Goal: Information Seeking & Learning: Learn about a topic

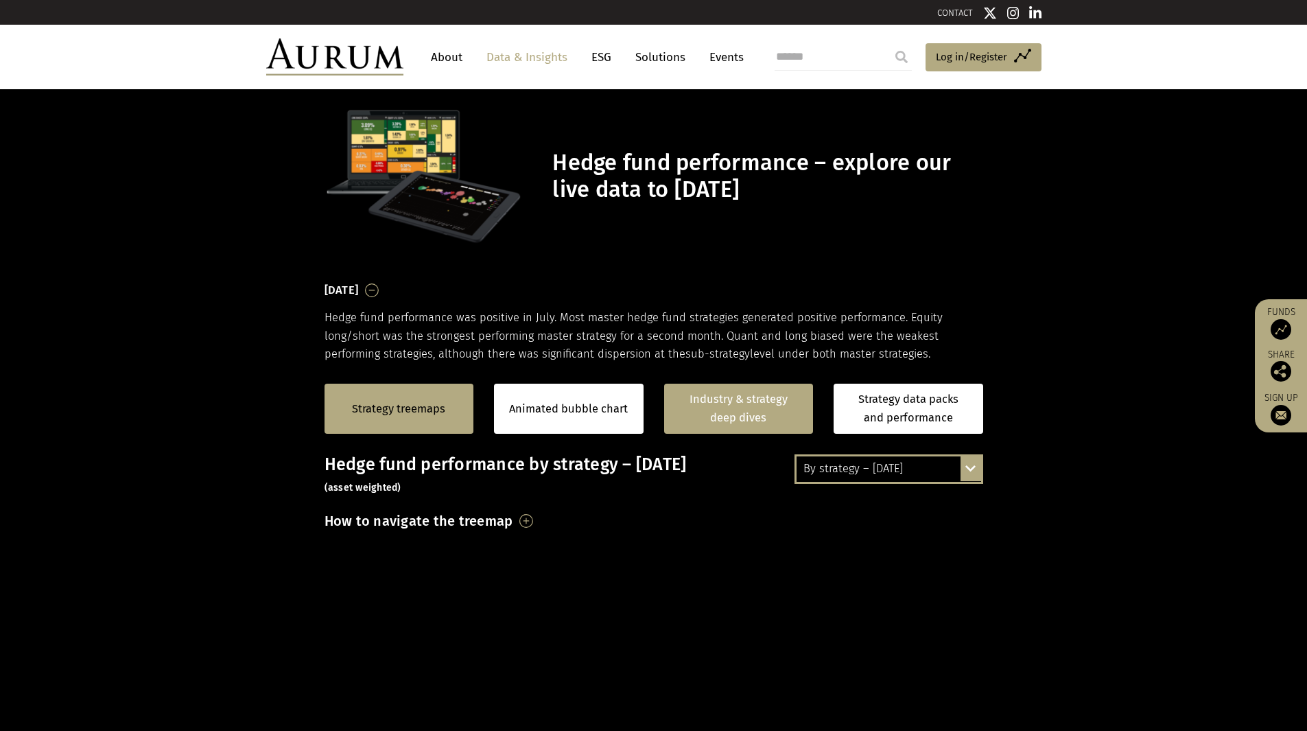
click at [748, 420] on link "Industry & strategy deep dives" at bounding box center [739, 408] width 150 height 50
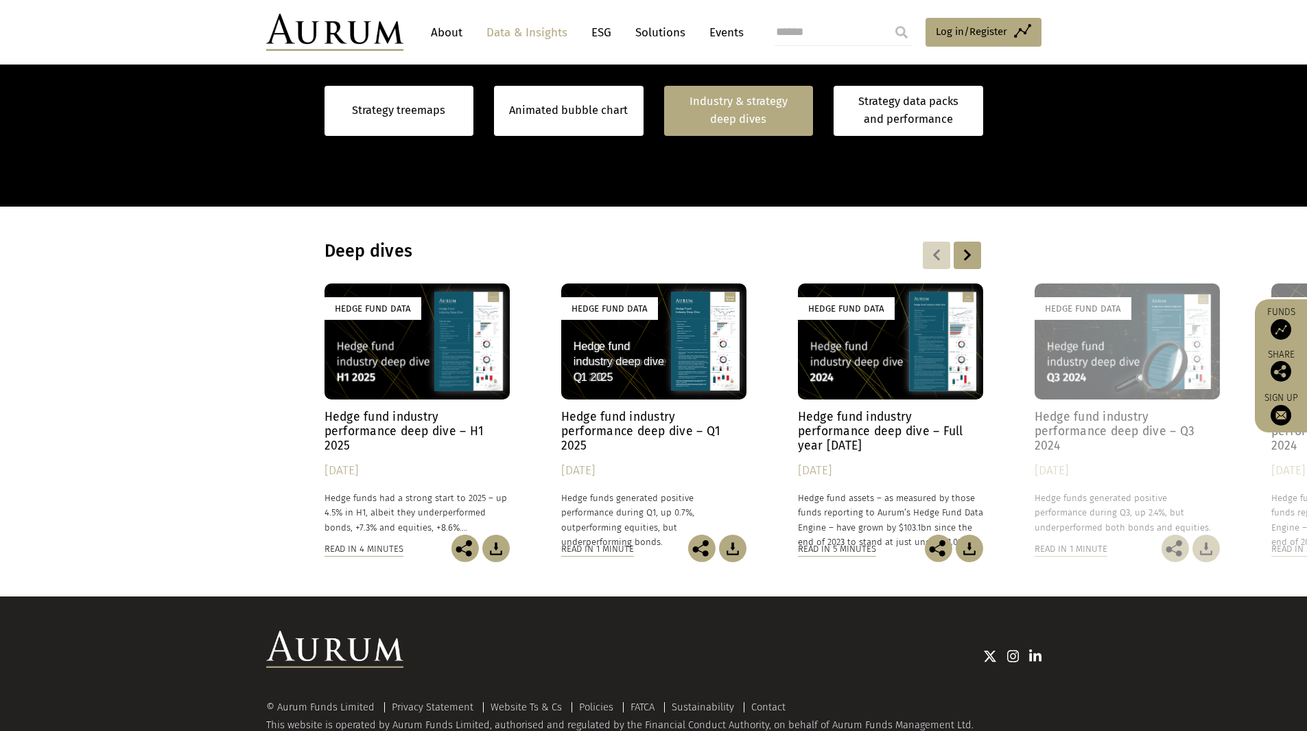
scroll to position [1015, 0]
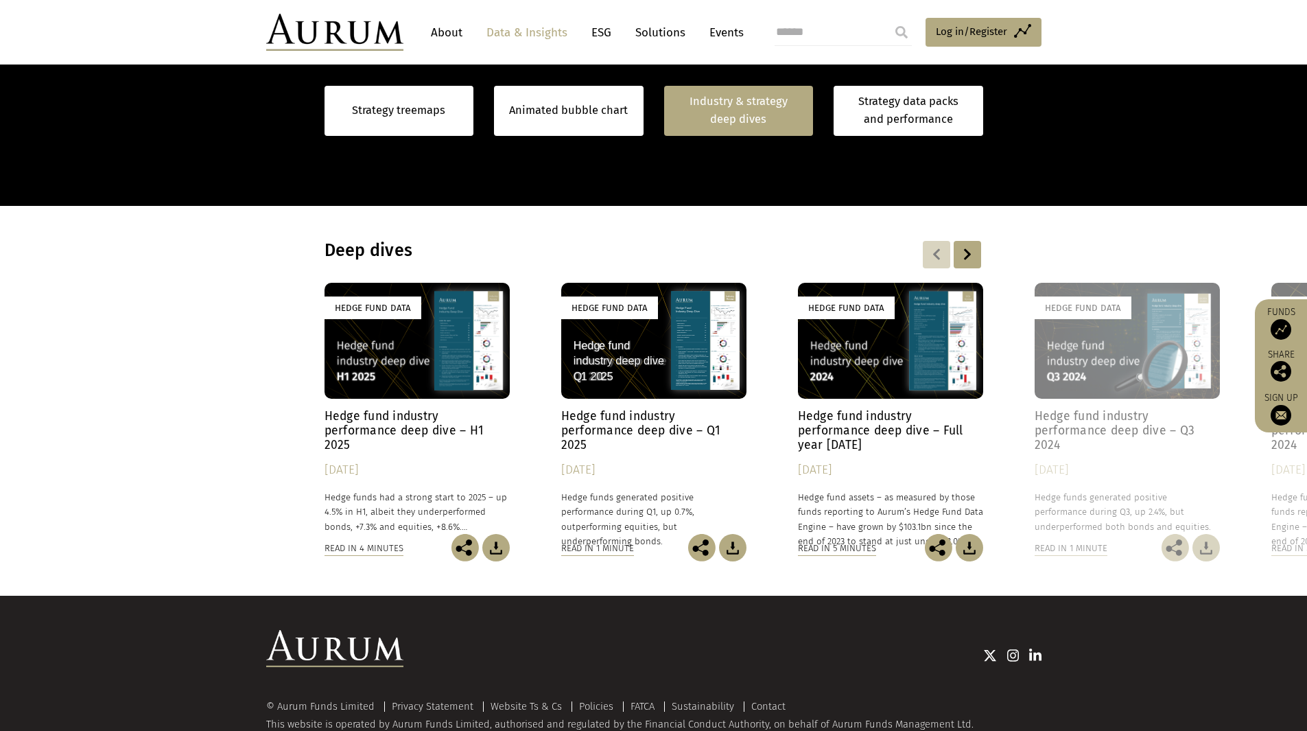
click at [373, 390] on div "Hedge Fund Data" at bounding box center [416, 341] width 185 height 116
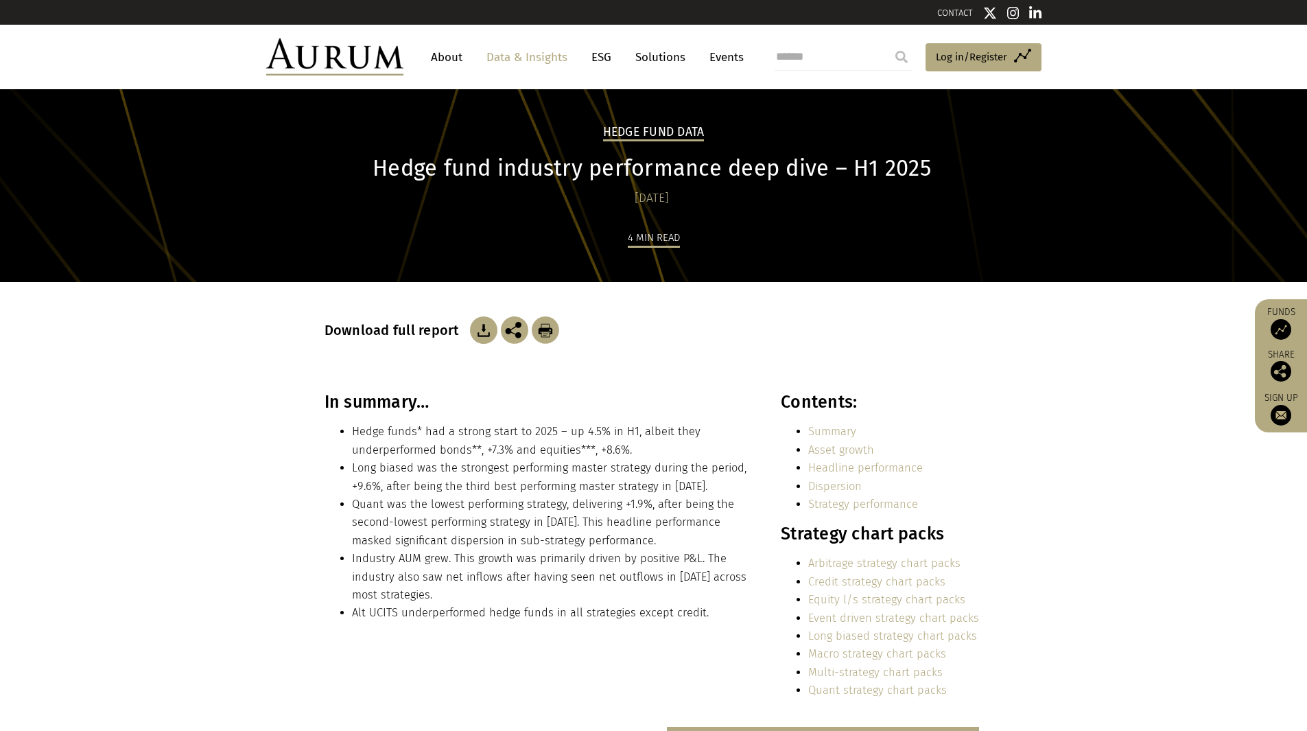
click at [486, 323] on img at bounding box center [483, 329] width 27 height 27
click at [879, 617] on link "Event driven strategy chart packs" at bounding box center [893, 617] width 171 height 13
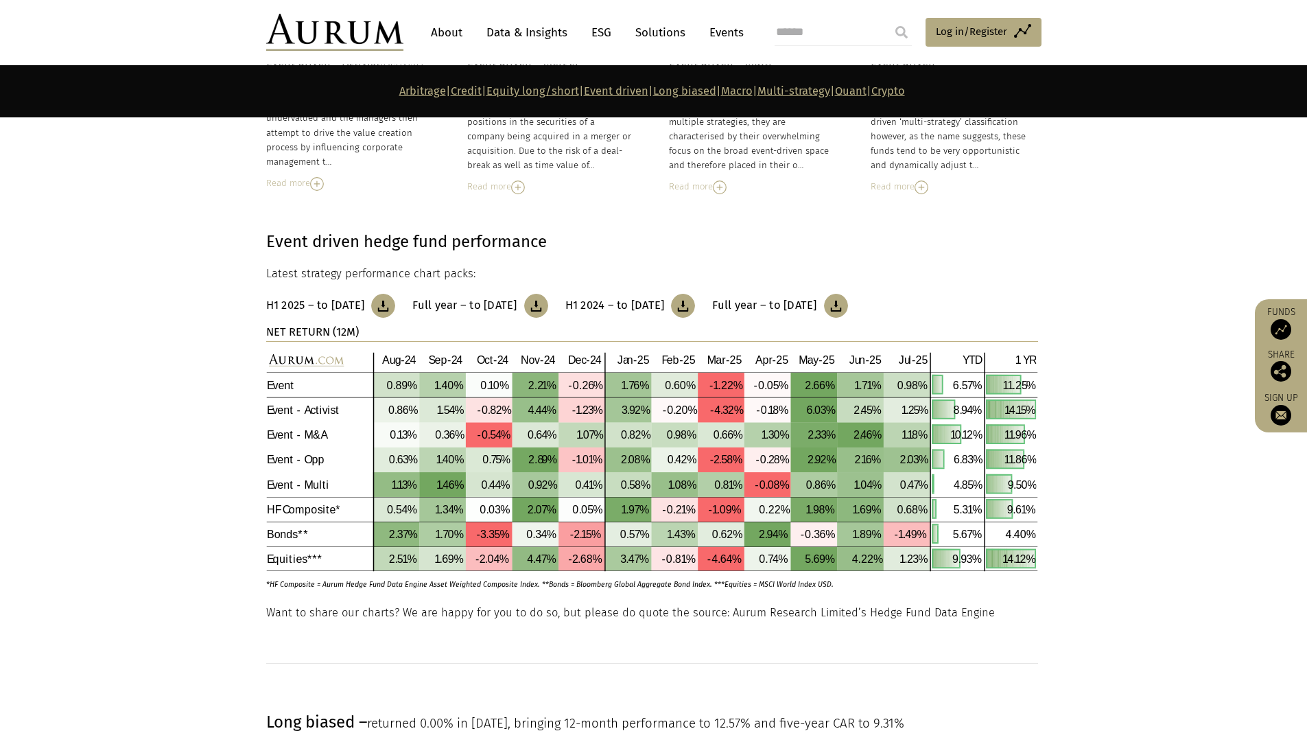
scroll to position [3342, 0]
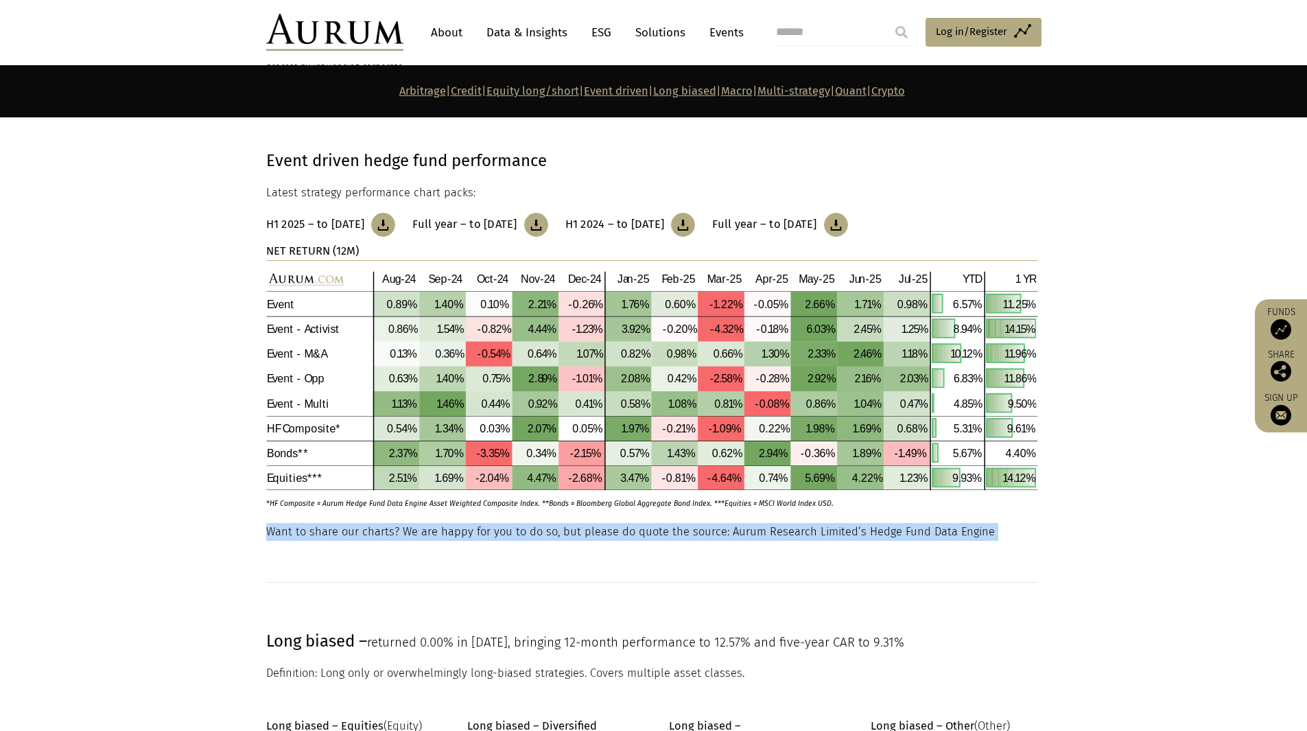
drag, startPoint x: 249, startPoint y: 528, endPoint x: 1015, endPoint y: 550, distance: 766.6
click at [1015, 550] on section at bounding box center [653, 584] width 1307 height 86
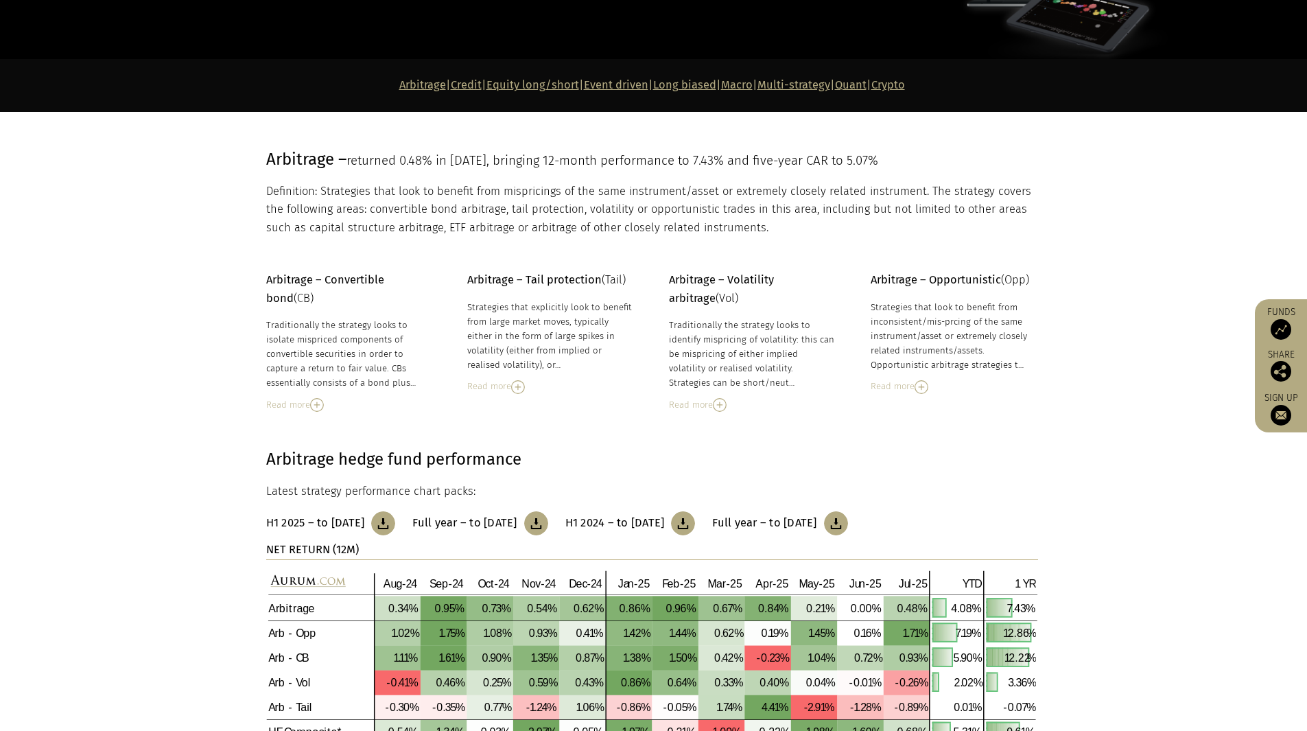
scroll to position [0, 0]
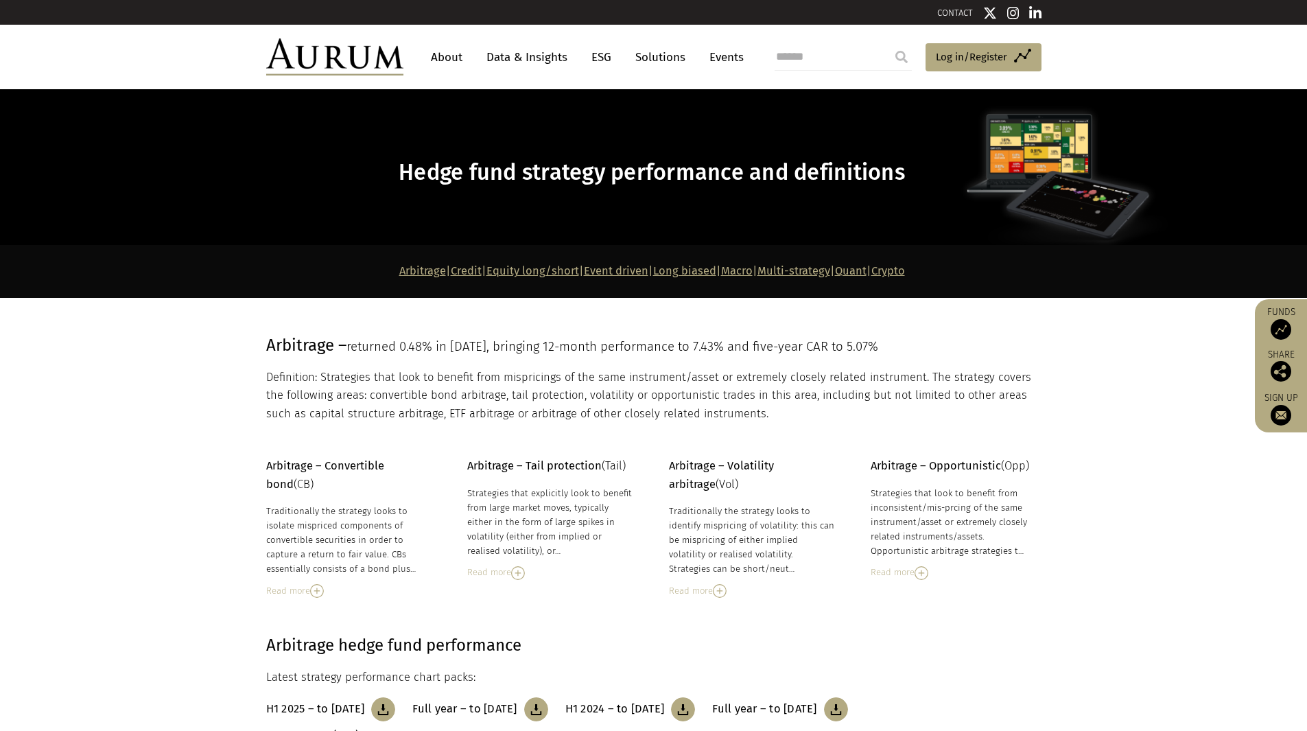
click at [591, 267] on link "Event driven" at bounding box center [616, 270] width 64 height 13
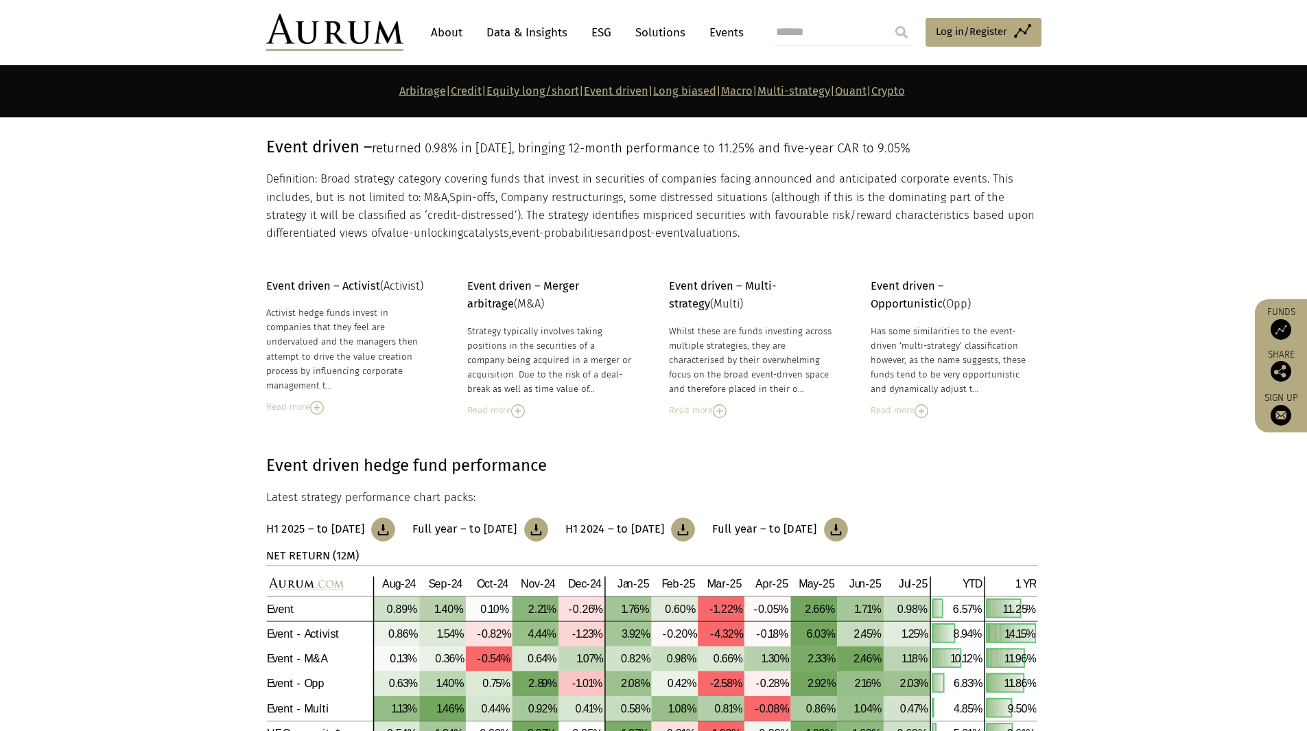
scroll to position [3054, 0]
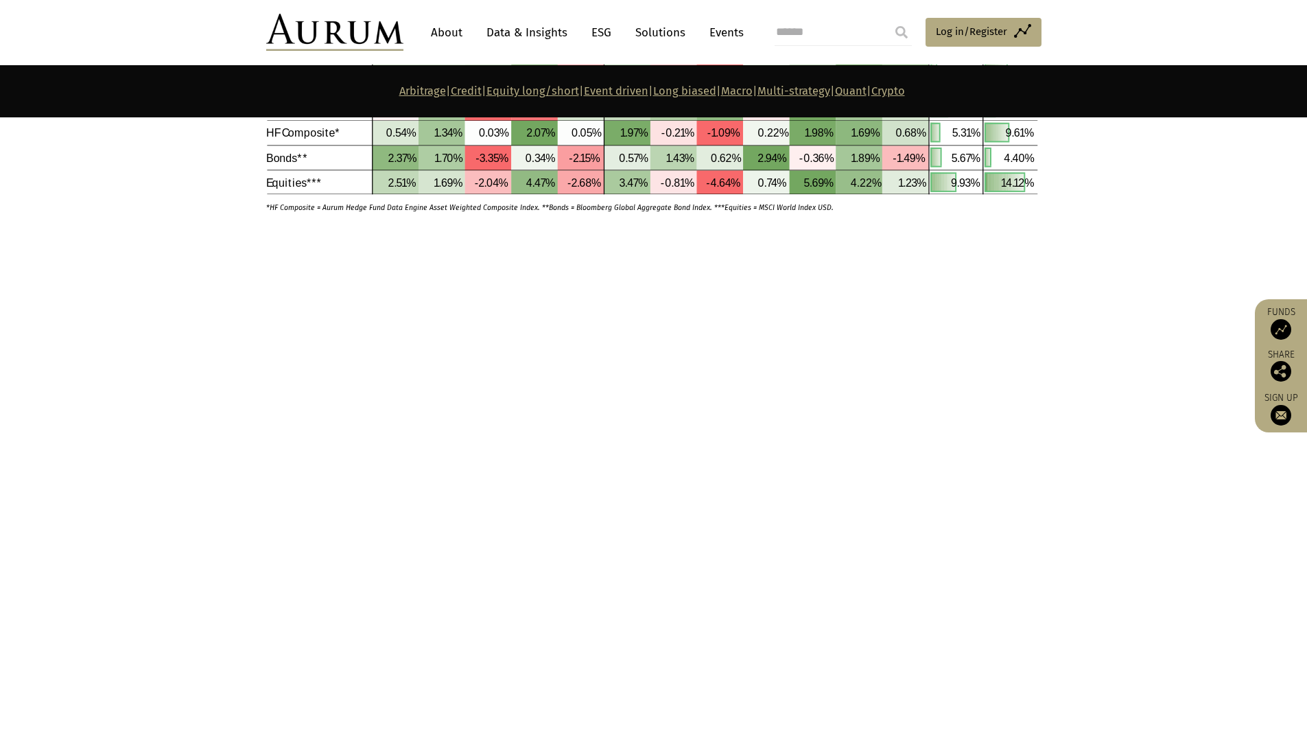
scroll to position [3054, 0]
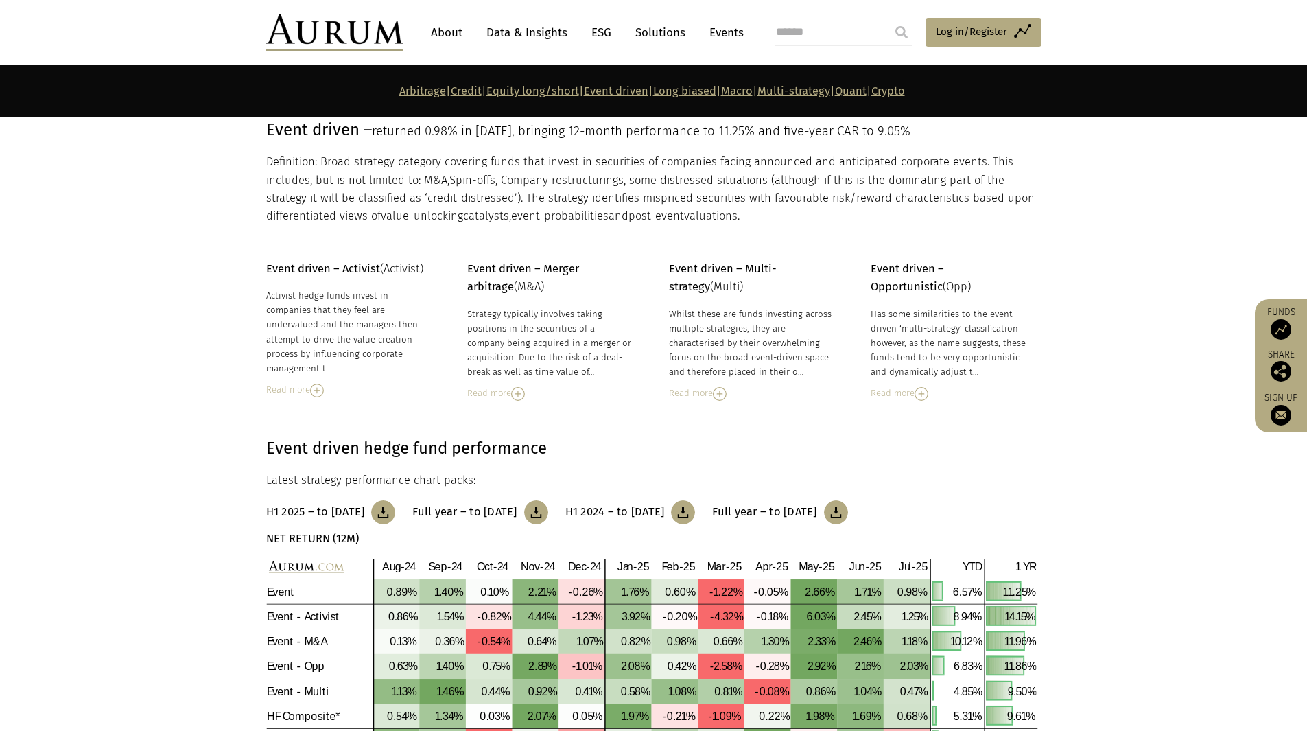
click at [681, 391] on div "Read more" at bounding box center [752, 393] width 167 height 15
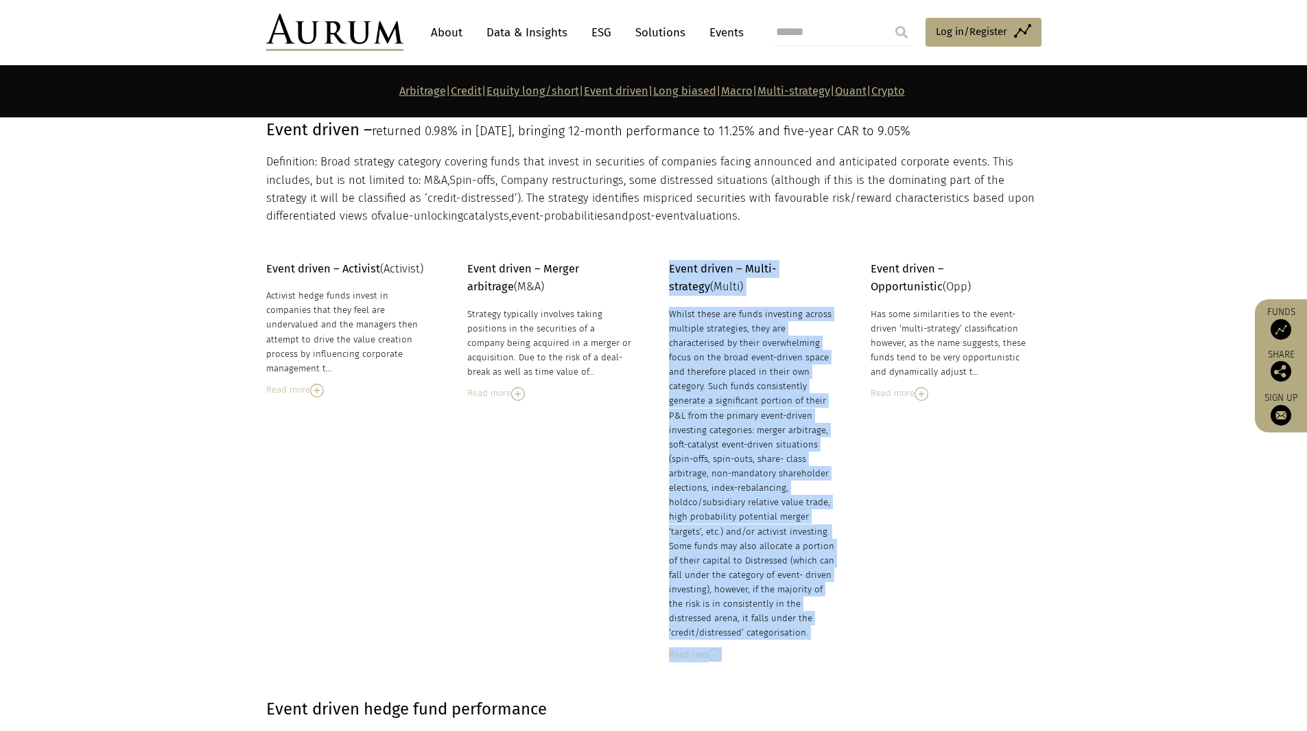
drag, startPoint x: 668, startPoint y: 448, endPoint x: 836, endPoint y: 492, distance: 173.7
click at [836, 492] on div "Event driven – Activist (Activist) Activist hedge funds invest in companies tha…" at bounding box center [653, 460] width 803 height 401
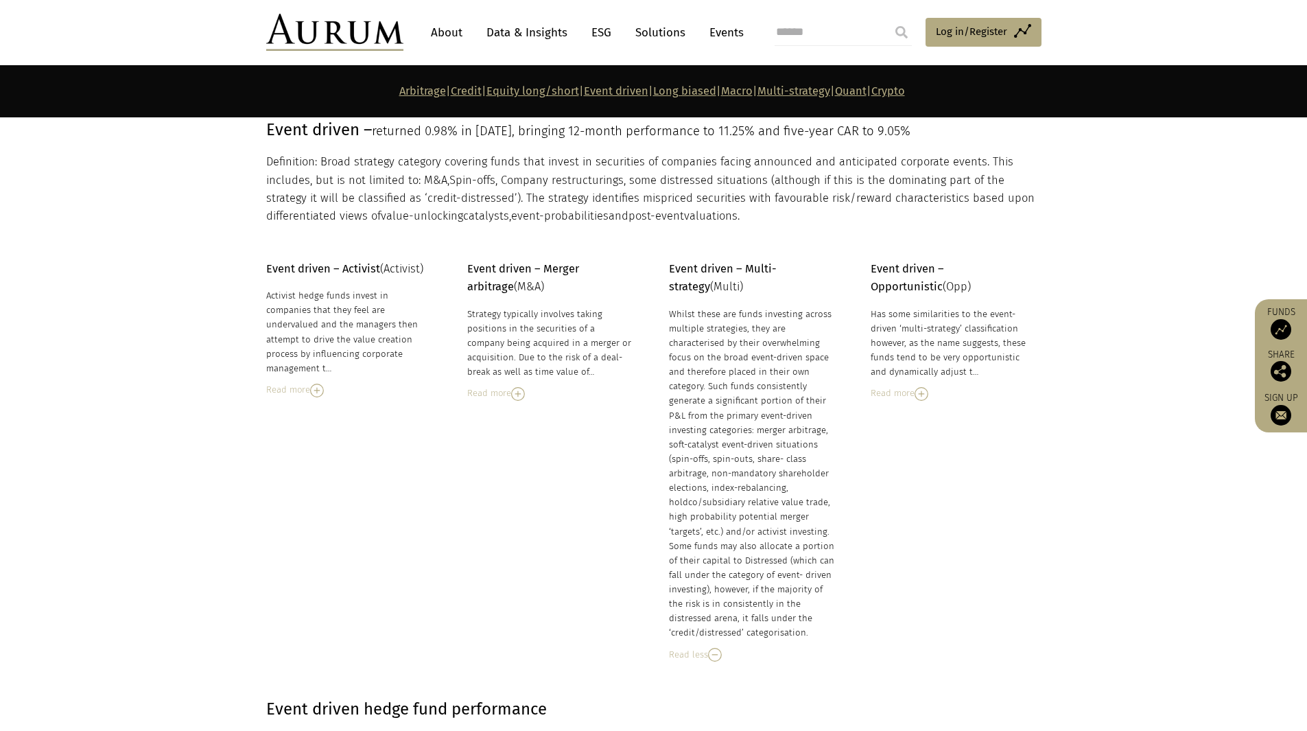
click at [816, 486] on div "Whilst these are funds investing across multiple strategies, they are character…" at bounding box center [752, 473] width 167 height 333
drag, startPoint x: 803, startPoint y: 482, endPoint x: 689, endPoint y: 440, distance: 121.6
click at [689, 440] on div "Whilst these are funds investing across multiple strategies, they are character…" at bounding box center [752, 473] width 167 height 333
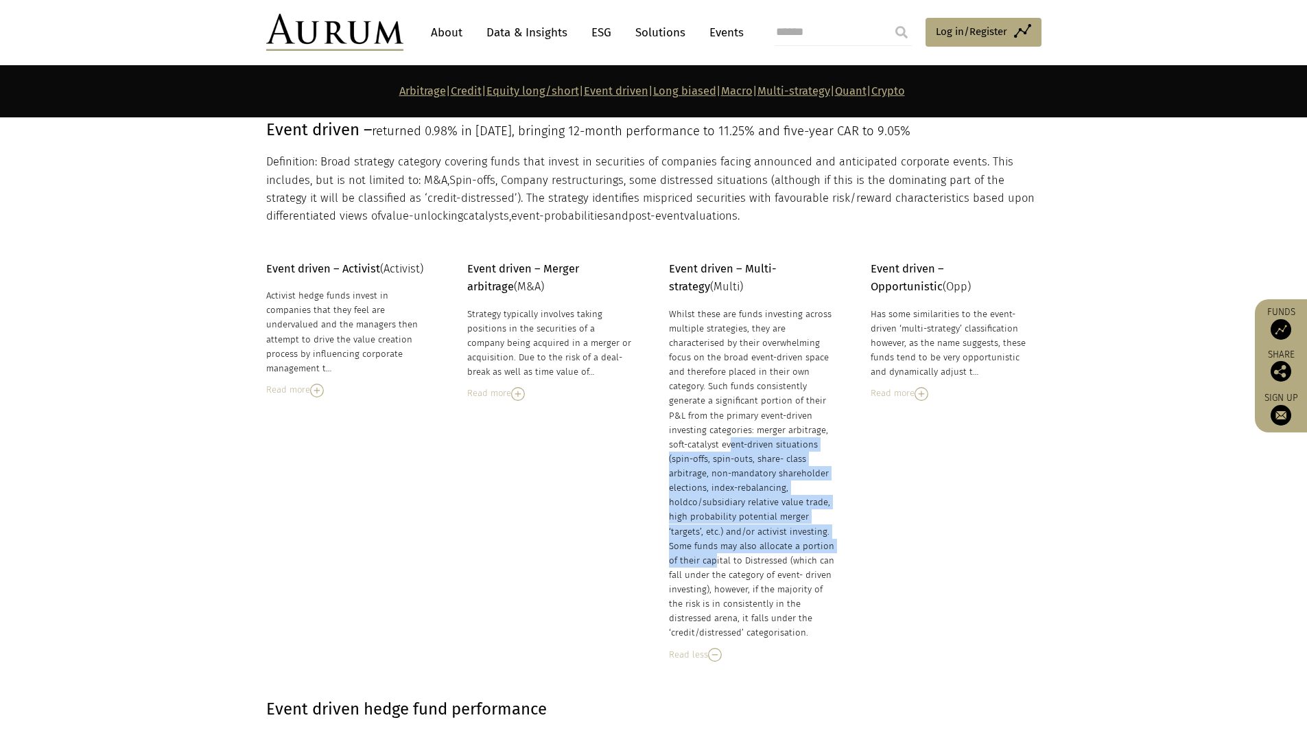
drag, startPoint x: 682, startPoint y: 438, endPoint x: 834, endPoint y: 545, distance: 186.5
click at [834, 545] on div "Whilst these are funds investing across multiple strategies, they are character…" at bounding box center [752, 473] width 167 height 333
drag, startPoint x: 832, startPoint y: 561, endPoint x: 678, endPoint y: 487, distance: 170.6
click at [678, 487] on div "Whilst these are funds investing across multiple strategies, they are character…" at bounding box center [752, 473] width 167 height 333
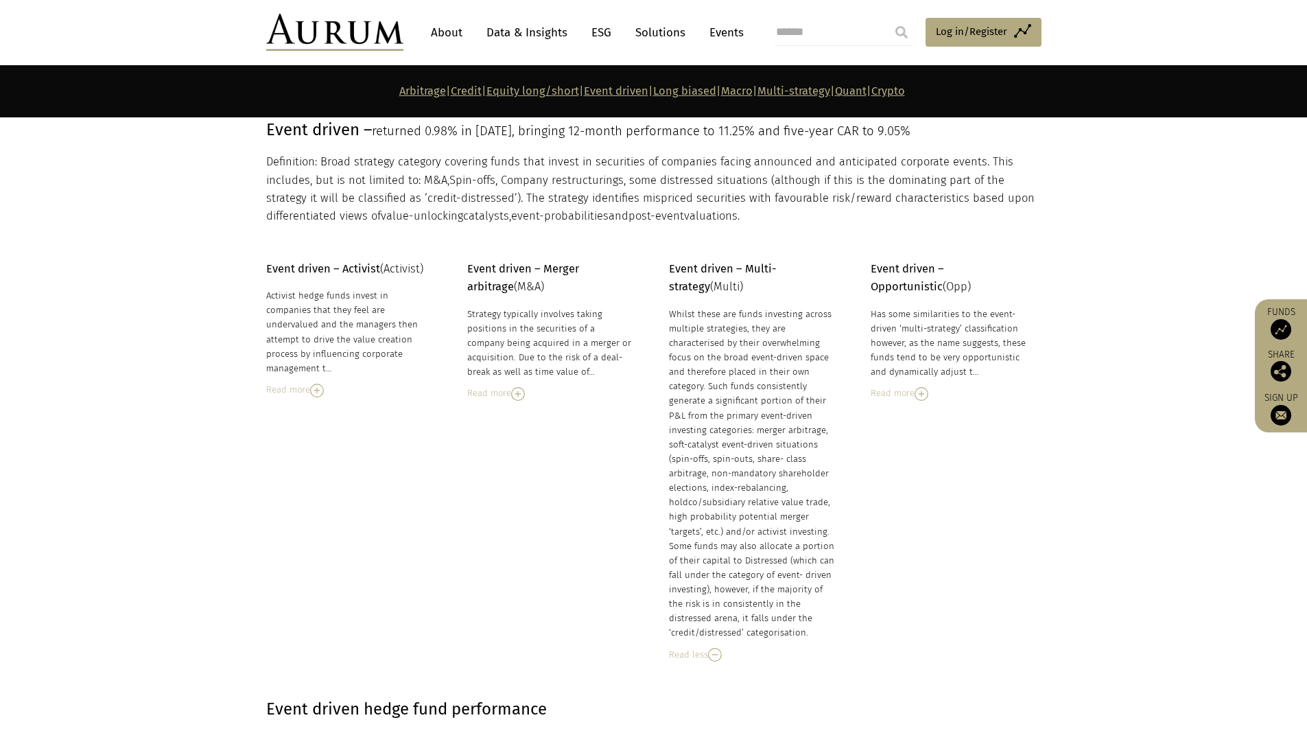
click at [676, 484] on div "Whilst these are funds investing across multiple strategies, they are character…" at bounding box center [752, 473] width 167 height 333
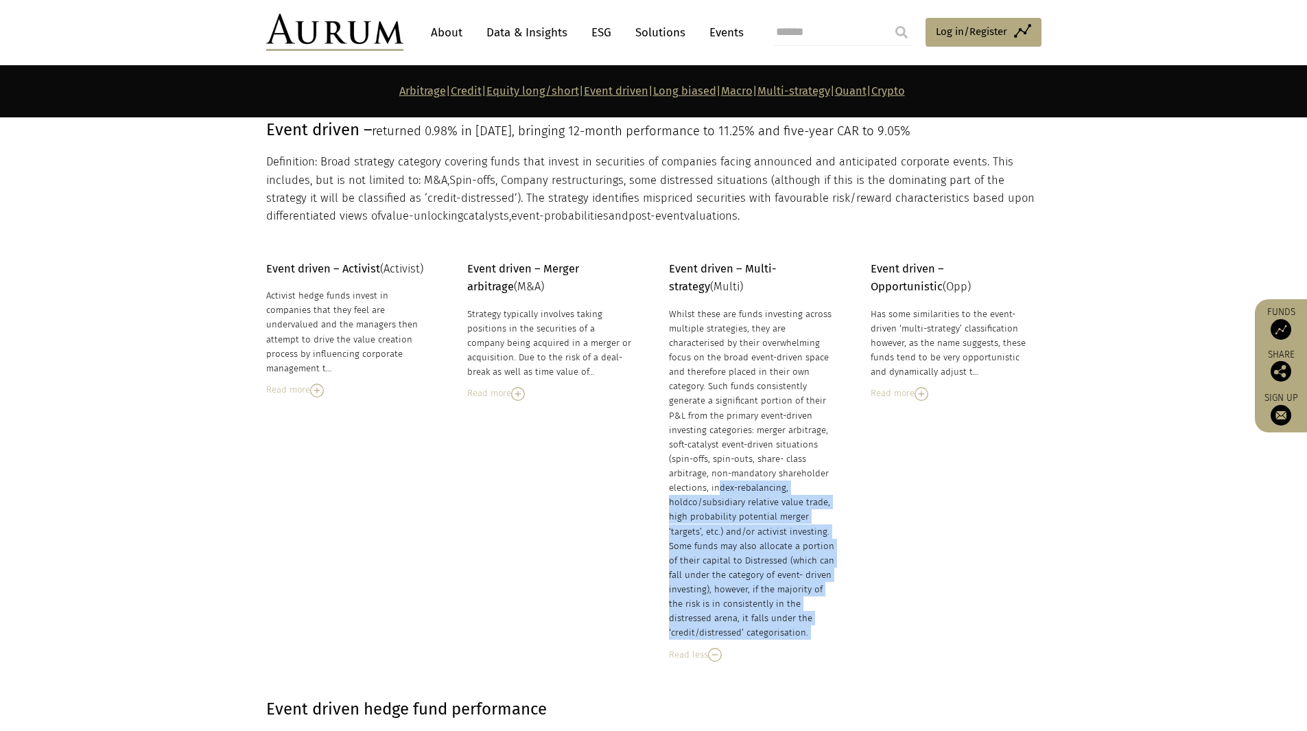
drag, startPoint x: 676, startPoint y: 482, endPoint x: 817, endPoint y: 633, distance: 206.3
click at [817, 633] on div "Whilst these are funds investing across multiple strategies, they are character…" at bounding box center [752, 473] width 167 height 333
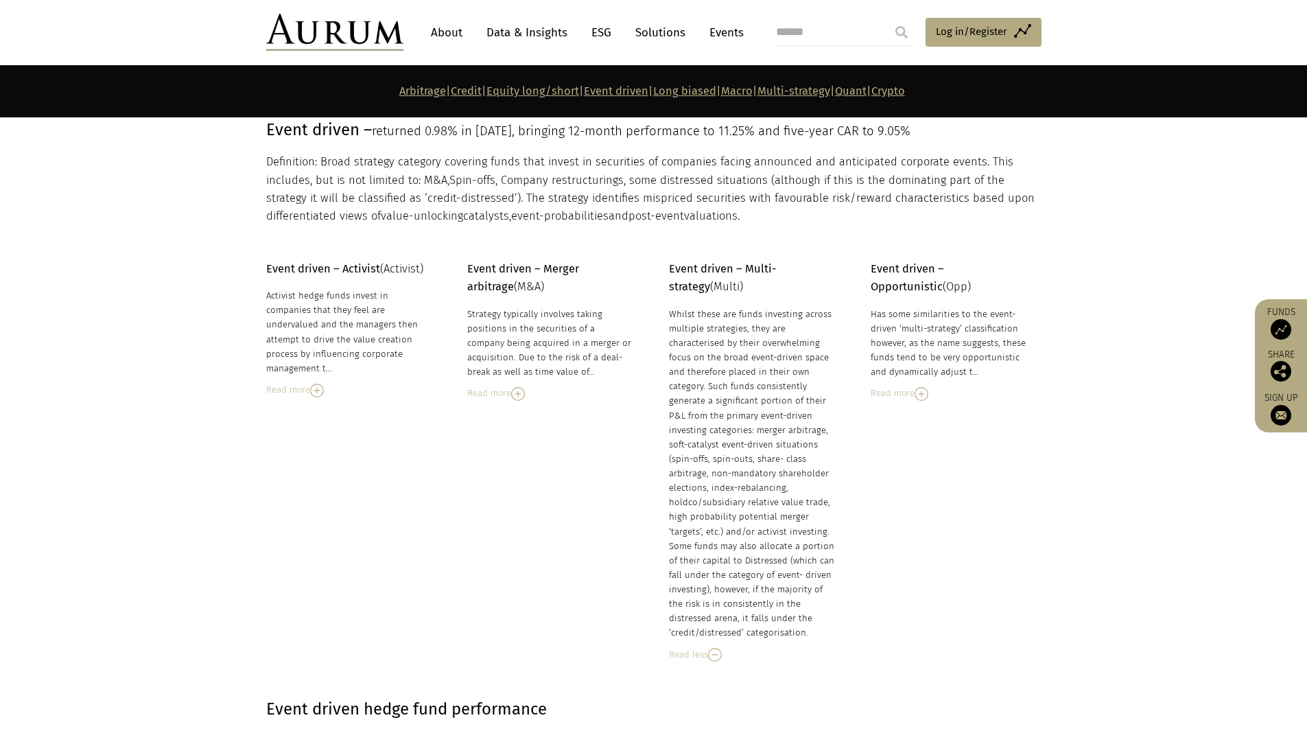
drag, startPoint x: 818, startPoint y: 642, endPoint x: 696, endPoint y: 479, distance: 203.9
click at [696, 479] on div "Whilst these are funds investing across multiple strategies, they are character…" at bounding box center [752, 484] width 167 height 355
click at [879, 576] on div "Event driven – Activist (Activist) Activist hedge funds invest in companies tha…" at bounding box center [653, 460] width 803 height 401
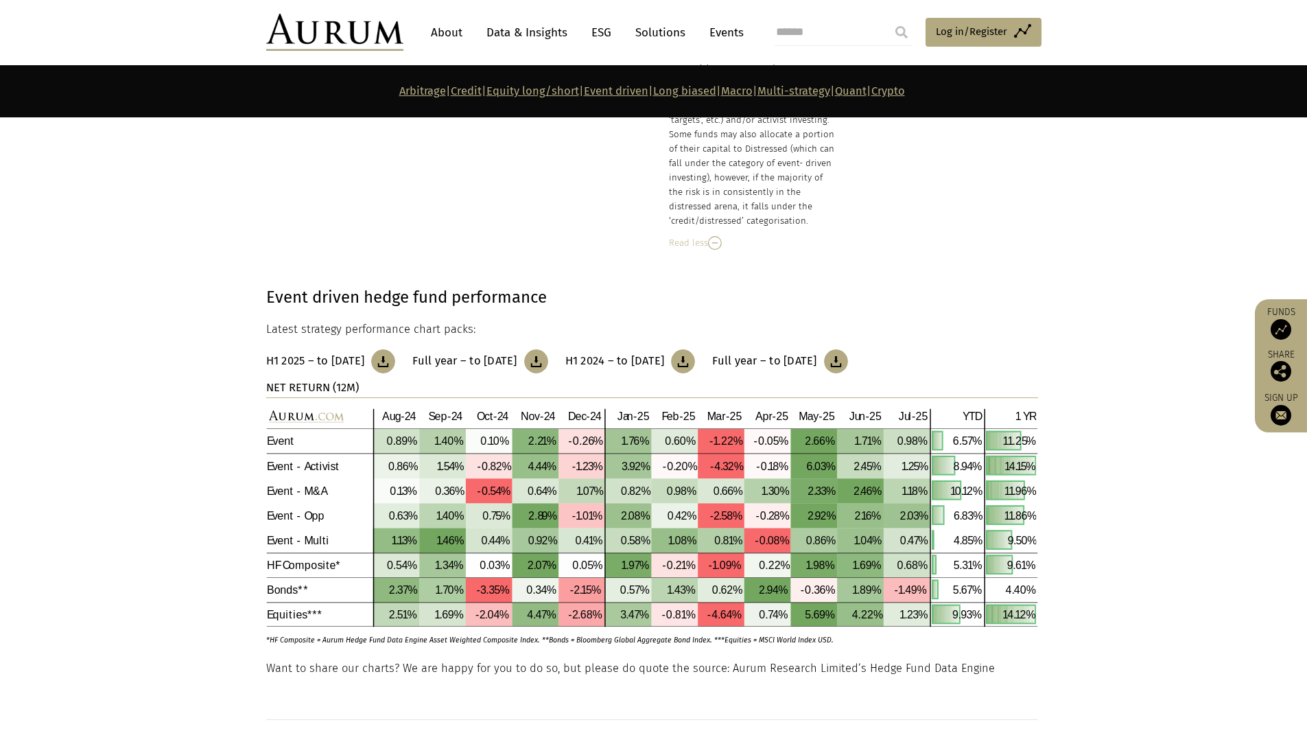
scroll to position [3946, 0]
